Goal: Transaction & Acquisition: Purchase product/service

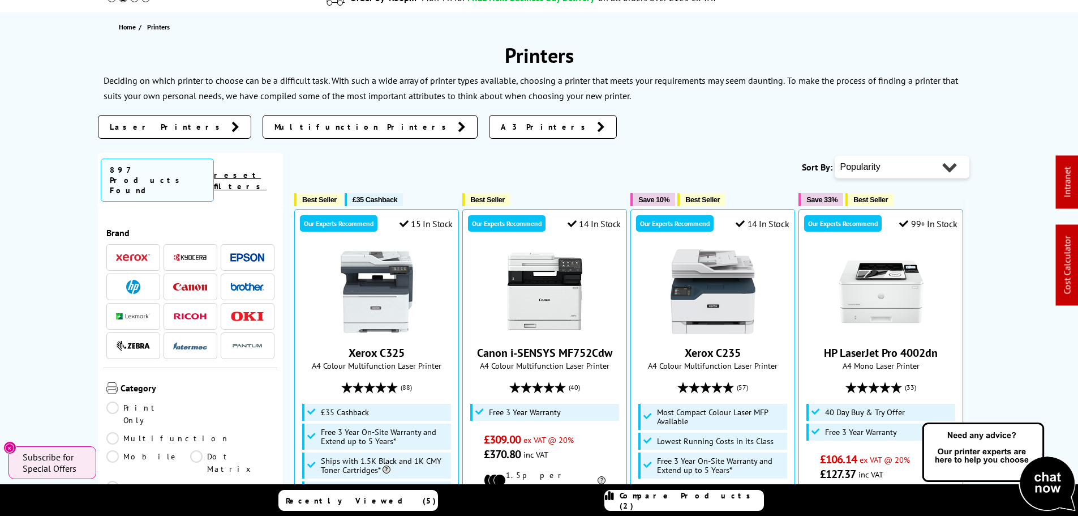
scroll to position [113, 0]
drag, startPoint x: 248, startPoint y: 235, endPoint x: 239, endPoint y: 233, distance: 8.8
click at [248, 252] on img at bounding box center [247, 256] width 34 height 8
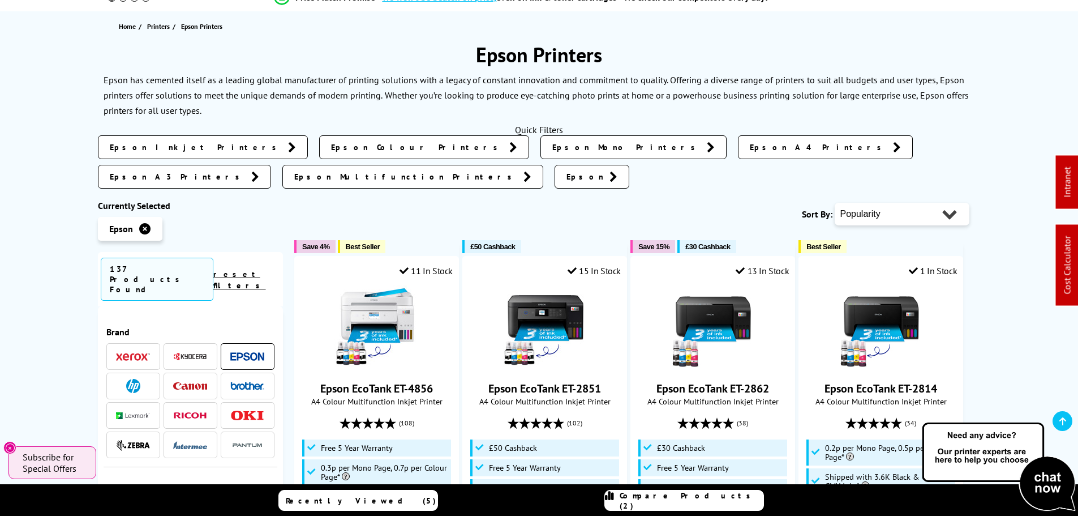
click at [147, 223] on icon at bounding box center [144, 228] width 11 height 11
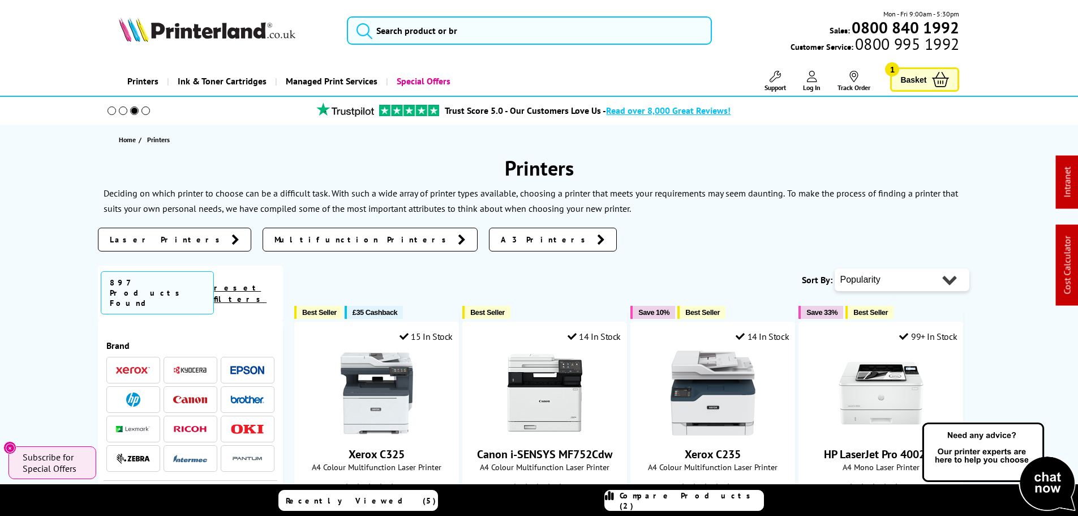
click at [244, 366] on img at bounding box center [247, 370] width 34 height 8
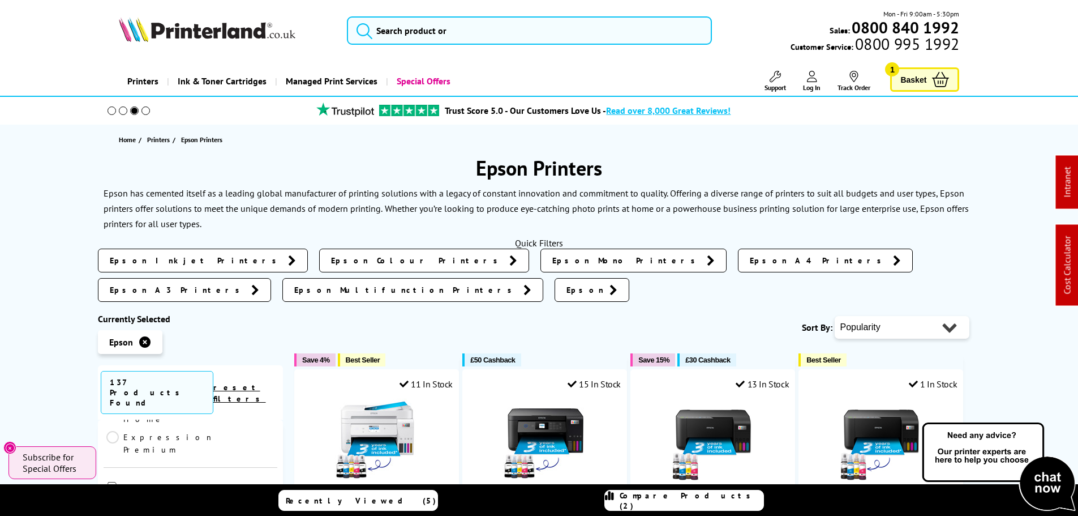
scroll to position [396, 0]
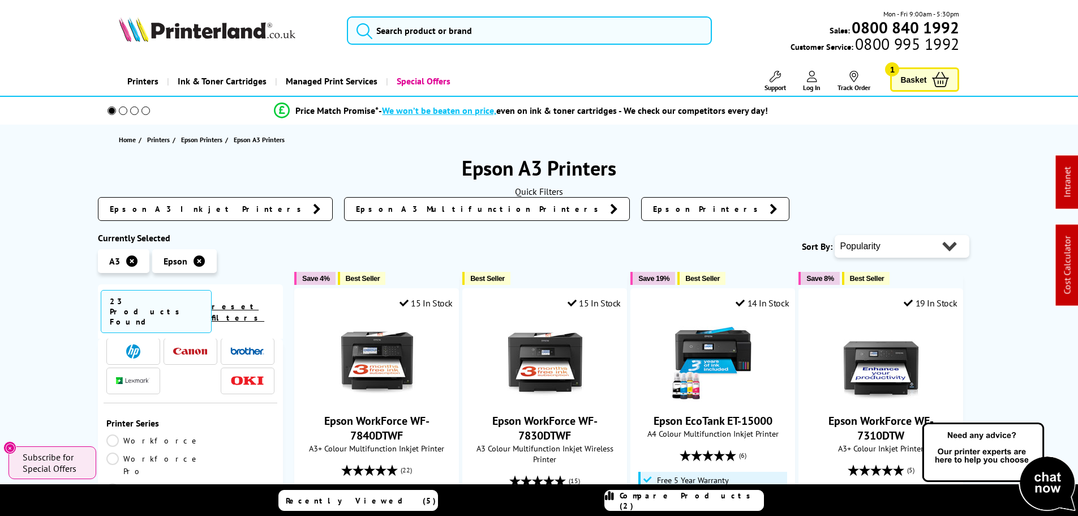
scroll to position [57, 0]
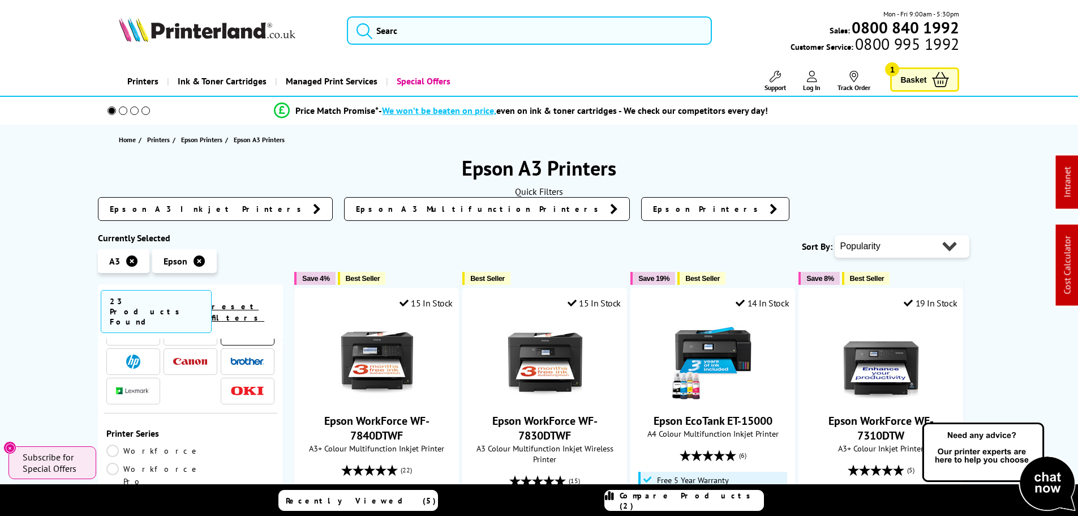
click at [191, 511] on link "EcoTank" at bounding box center [148, 517] width 84 height 12
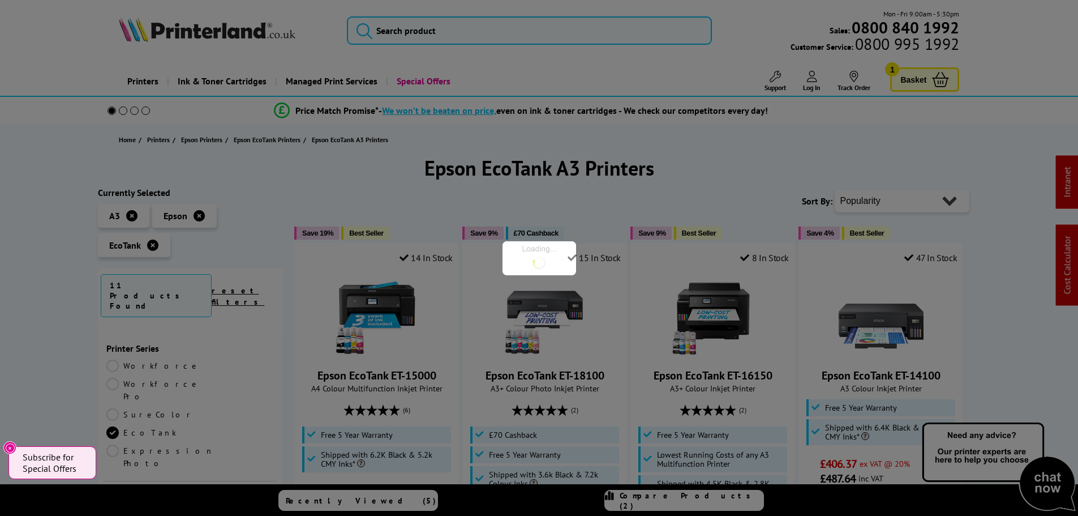
scroll to position [57, 0]
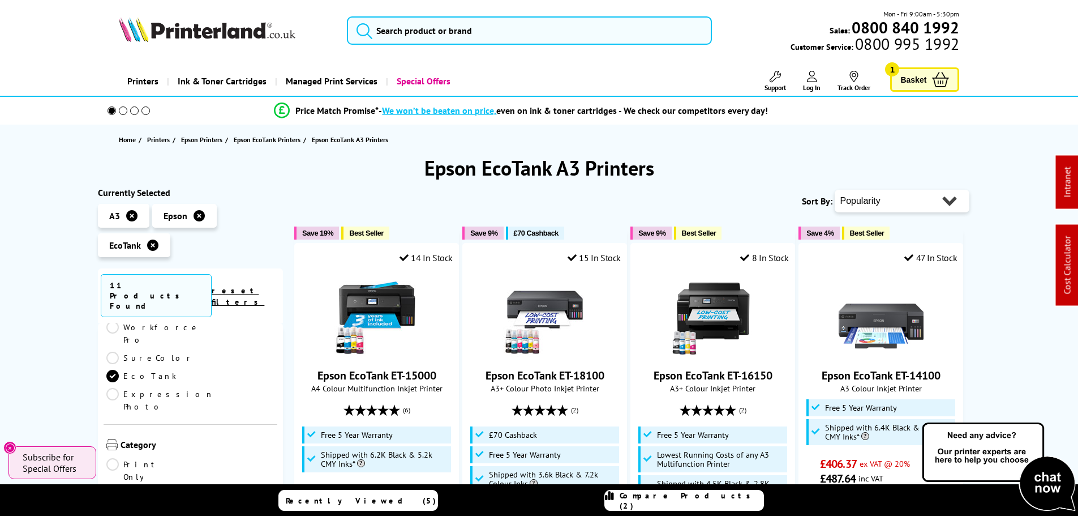
drag, startPoint x: 887, startPoint y: 197, endPoint x: 890, endPoint y: 211, distance: 14.0
click at [887, 197] on select "Popularity Rating Price - Low to High Price - High to Low Running Costs - Low t…" at bounding box center [902, 201] width 135 height 23
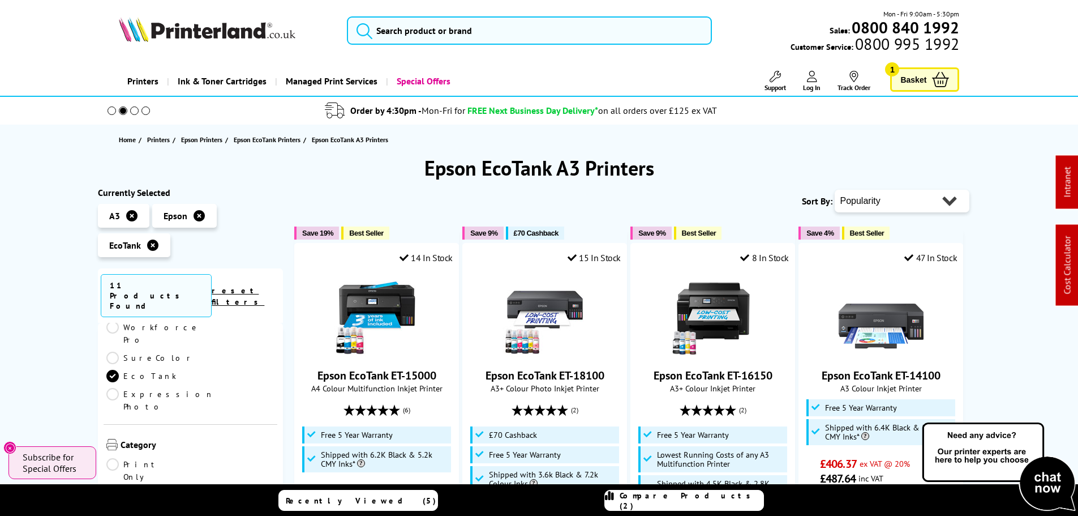
select select "Price Descending"
click at [835, 190] on select "Popularity Rating Price - Low to High Price - High to Low Running Costs - Low t…" at bounding box center [902, 201] width 135 height 23
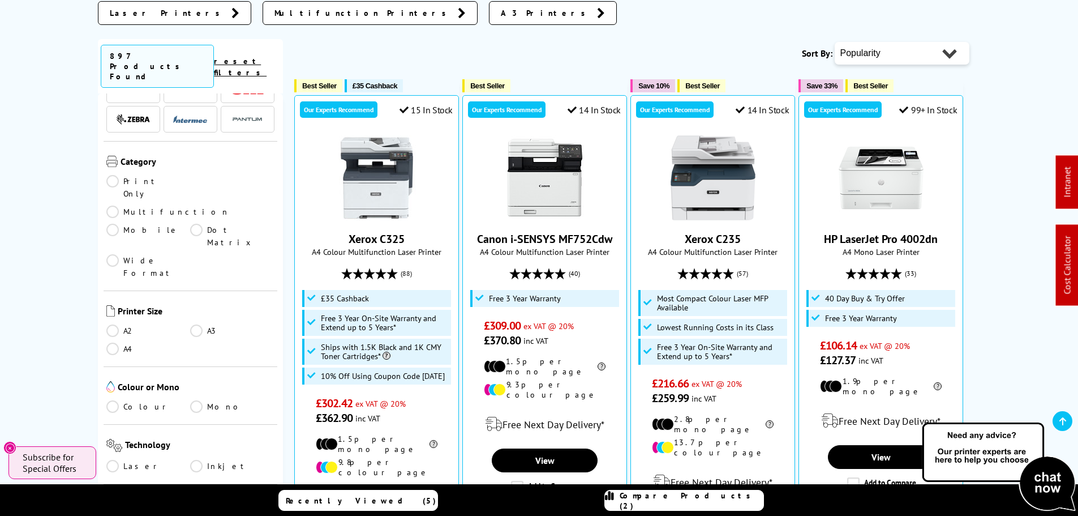
scroll to position [113, 0]
click at [110, 459] on link "Laser" at bounding box center [148, 465] width 84 height 12
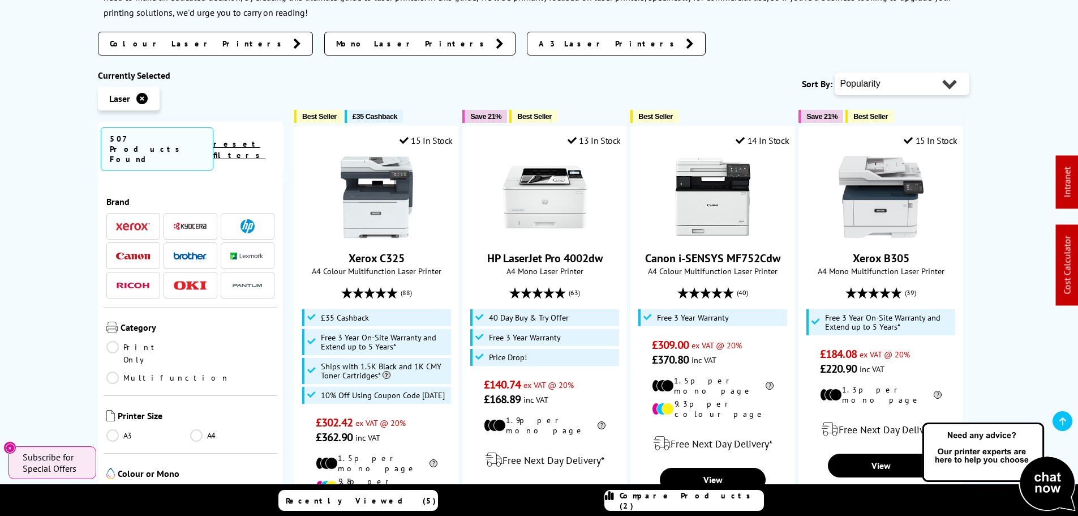
click at [115, 429] on link "A3" at bounding box center [148, 435] width 84 height 12
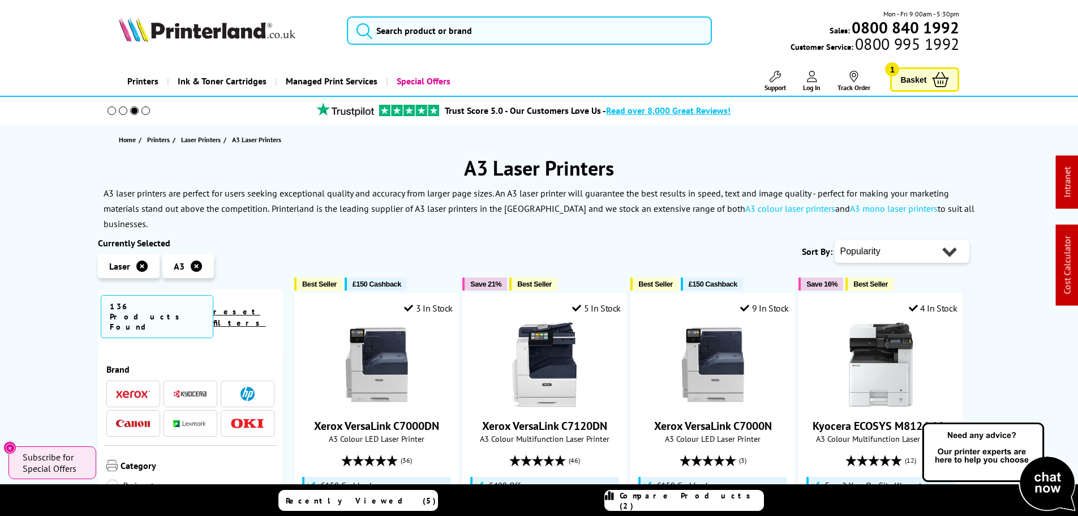
drag, startPoint x: 896, startPoint y: 237, endPoint x: 894, endPoint y: 231, distance: 6.3
click at [896, 240] on select "Popularity Rating Price - Low to High Price - High to Low Running Costs - Low t…" at bounding box center [902, 251] width 135 height 23
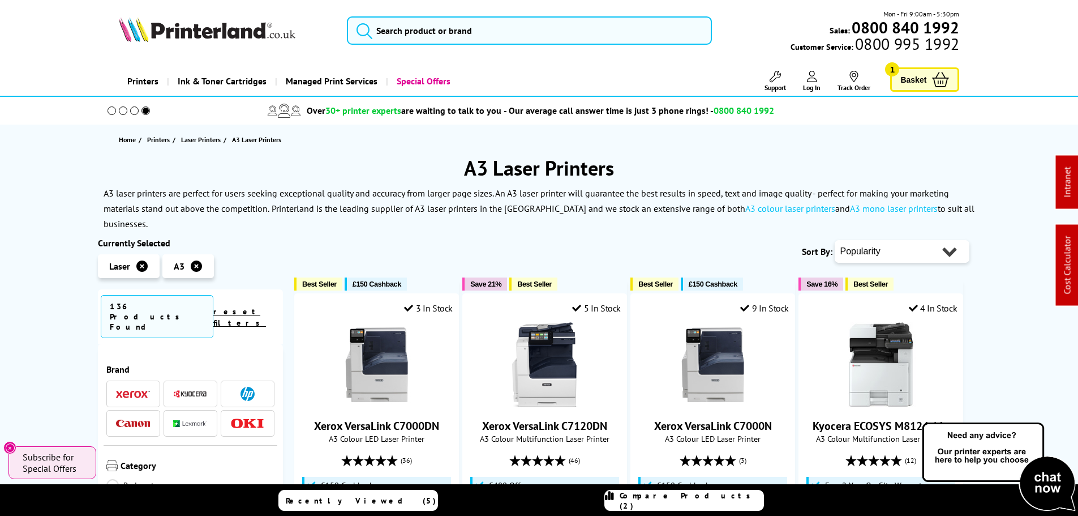
click at [912, 241] on select "Popularity Rating Price - Low to High Price - High to Low Running Costs - Low t…" at bounding box center [902, 251] width 135 height 23
select select "Price Ascending"
click at [835, 240] on select "Popularity Rating Price - Low to High Price - High to Low Running Costs - Low t…" at bounding box center [902, 251] width 135 height 23
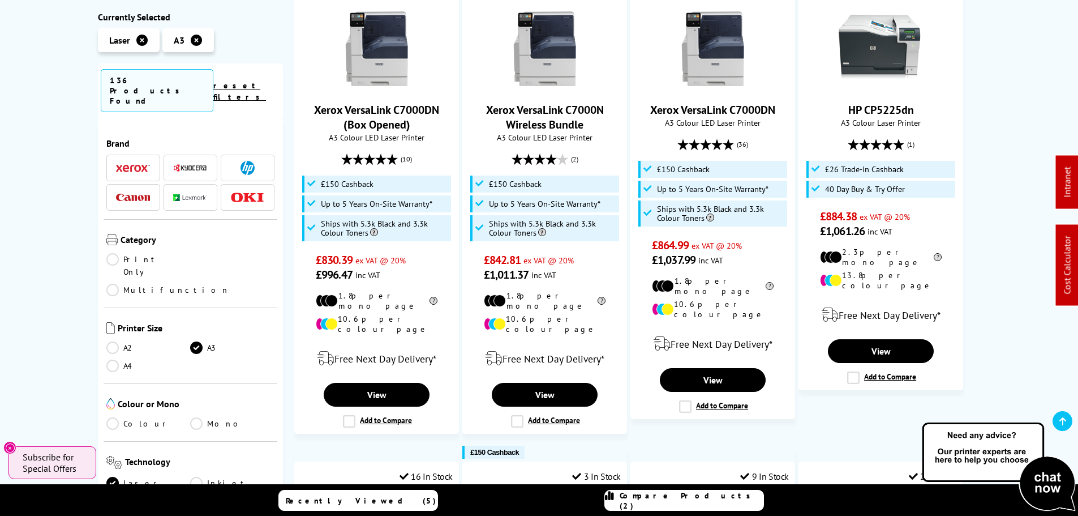
scroll to position [905, 0]
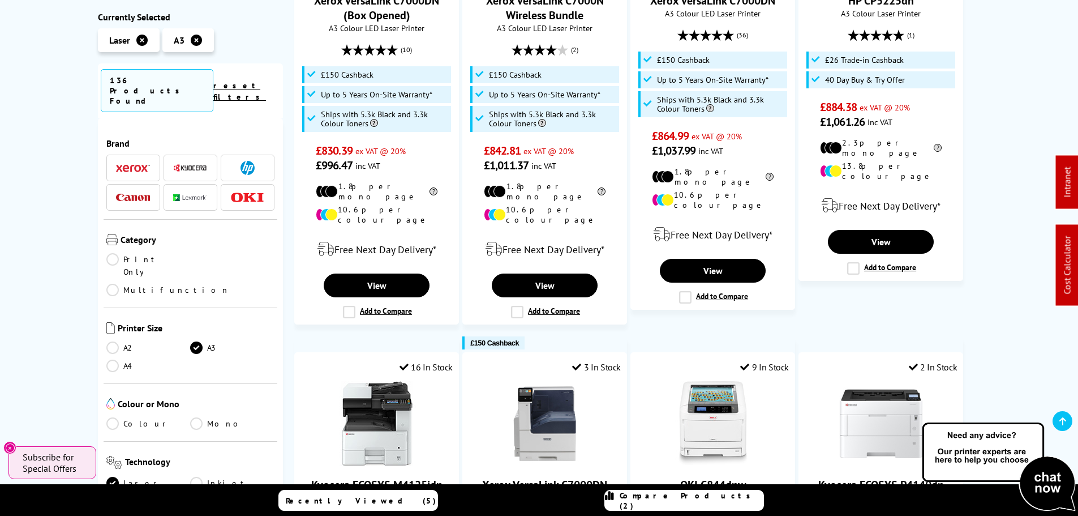
click at [108, 417] on link "Colour" at bounding box center [148, 423] width 84 height 12
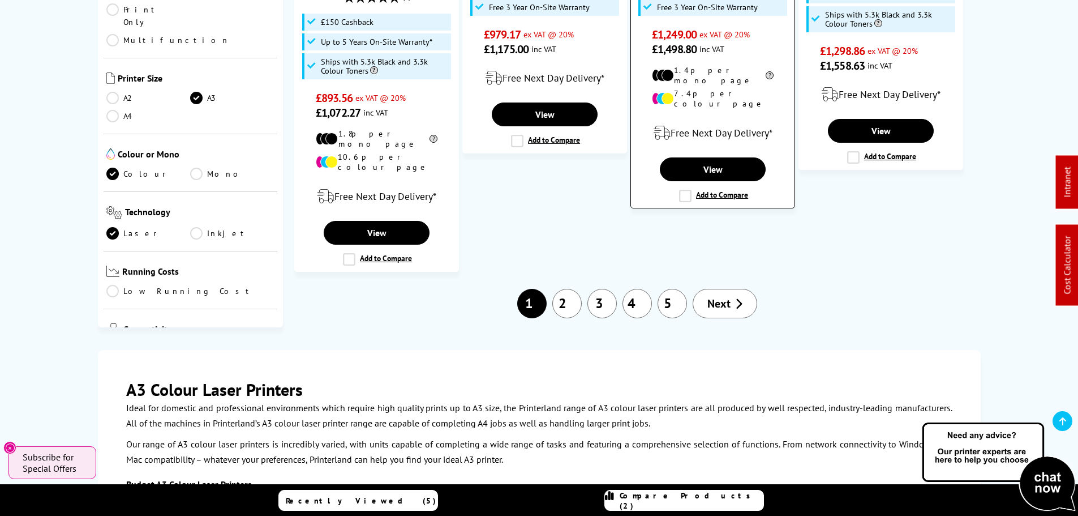
scroll to position [1528, 0]
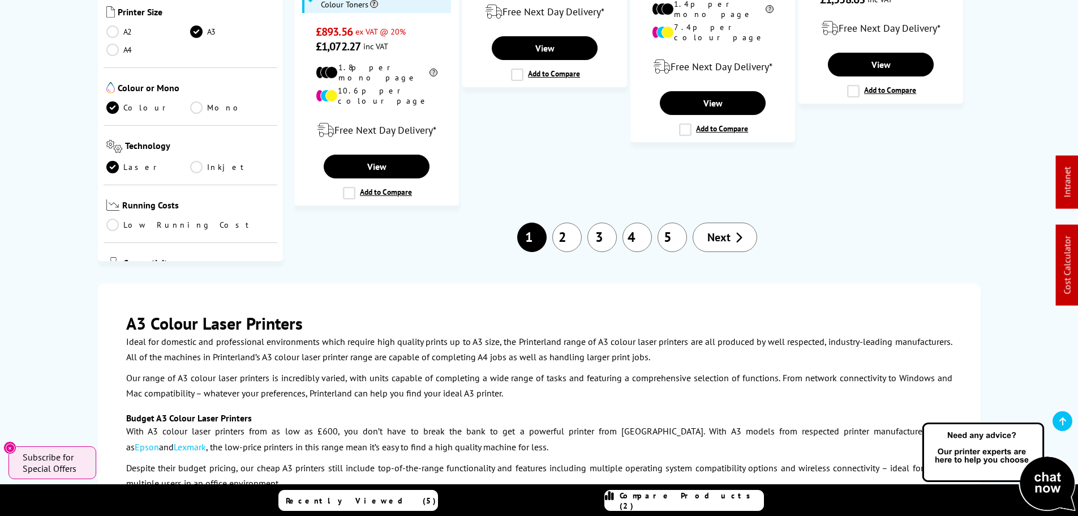
click at [563, 222] on link "2" at bounding box center [566, 236] width 29 height 29
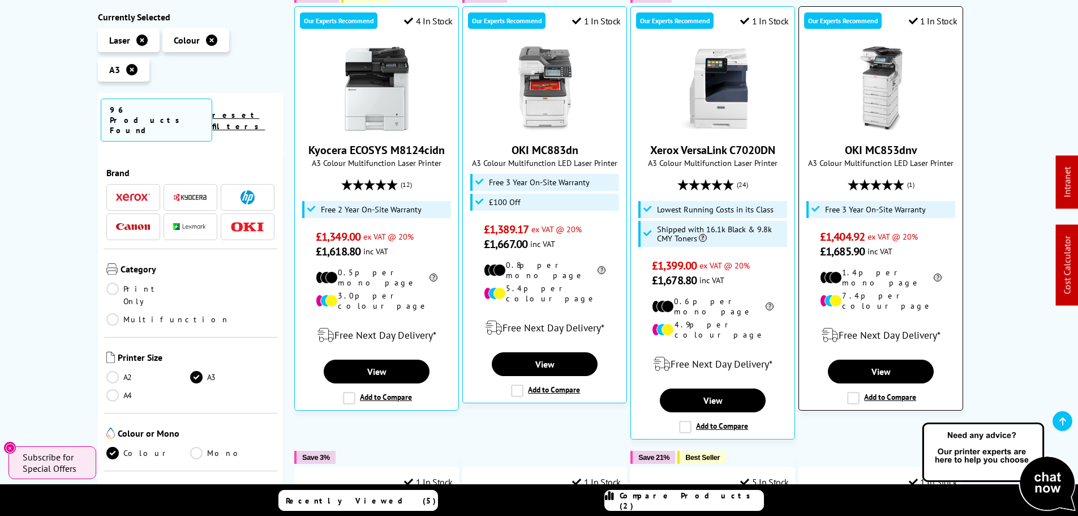
scroll to position [226, 0]
